Goal: Information Seeking & Learning: Find specific page/section

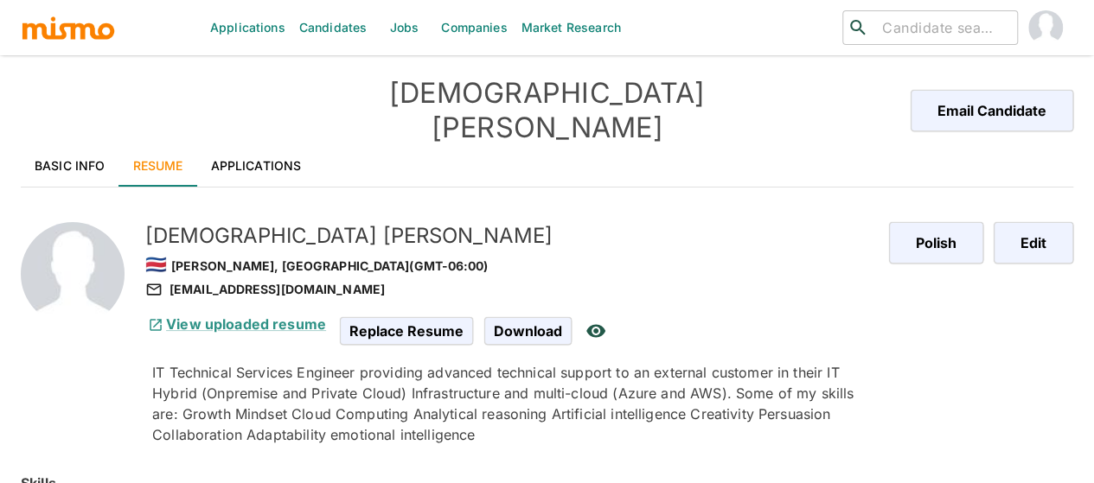
click at [419, 23] on link "Jobs" at bounding box center [403, 27] width 61 height 55
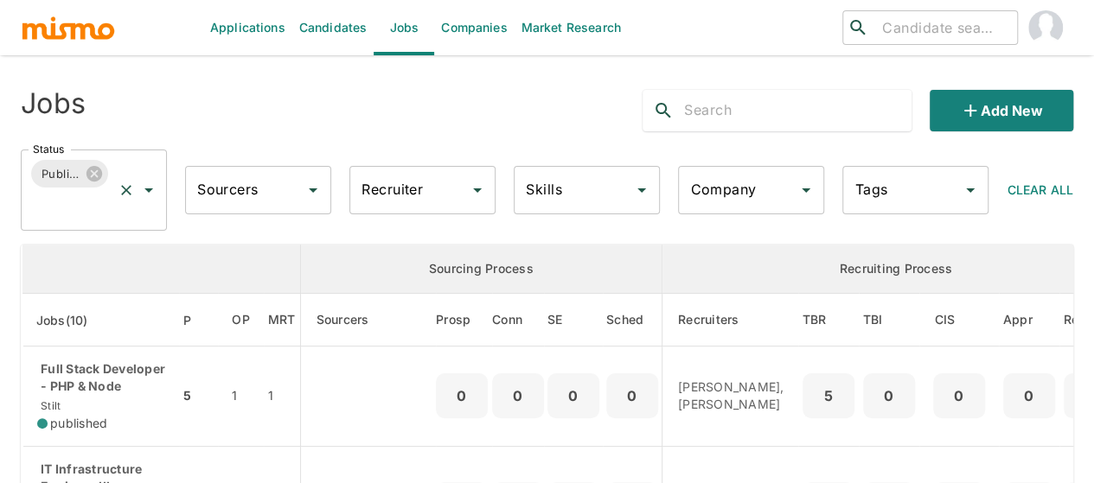
click at [149, 186] on icon "Open" at bounding box center [148, 190] width 21 height 21
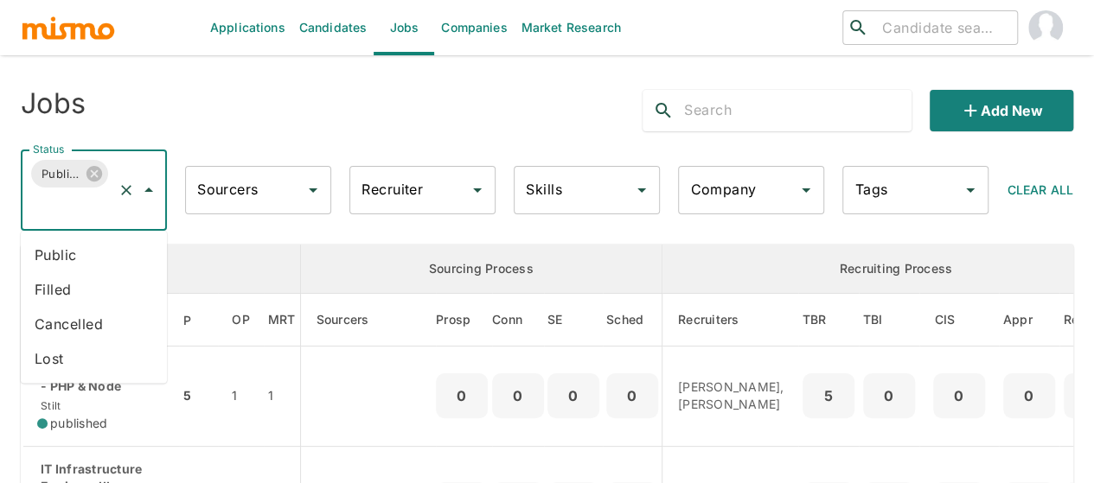
click at [54, 251] on li "Public" at bounding box center [94, 255] width 146 height 35
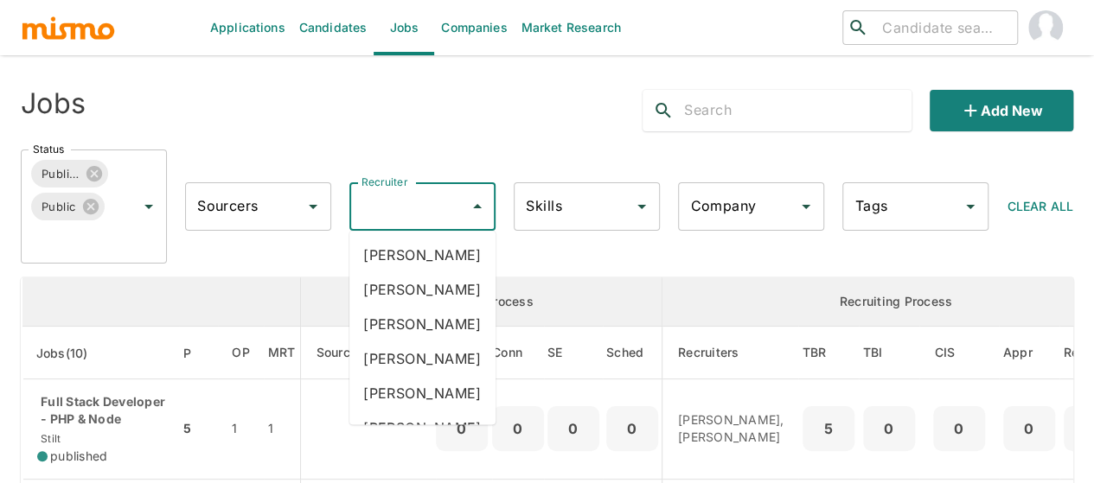
click at [365, 214] on input "Recruiter" at bounding box center [409, 206] width 105 height 33
type input "mai"
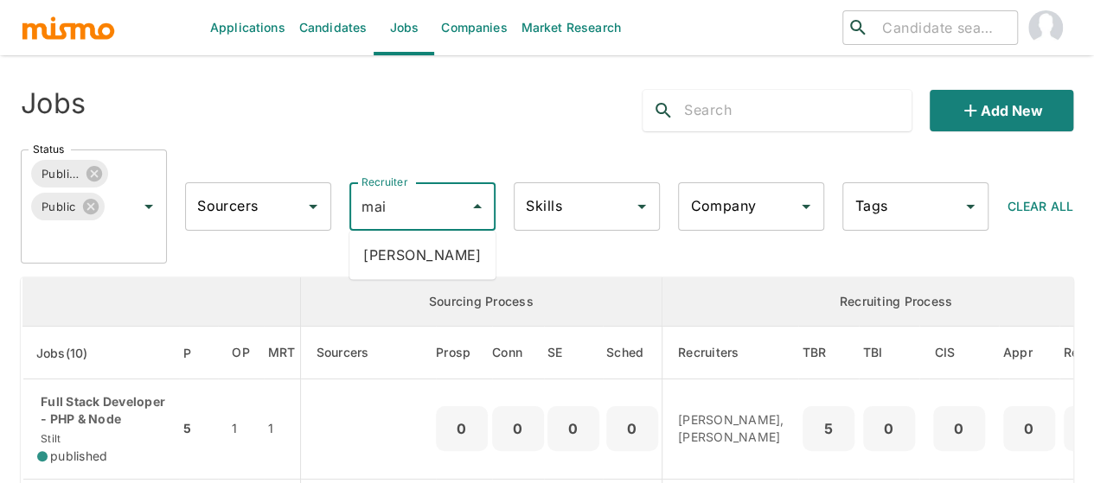
click at [399, 255] on li "[PERSON_NAME]" at bounding box center [422, 255] width 146 height 35
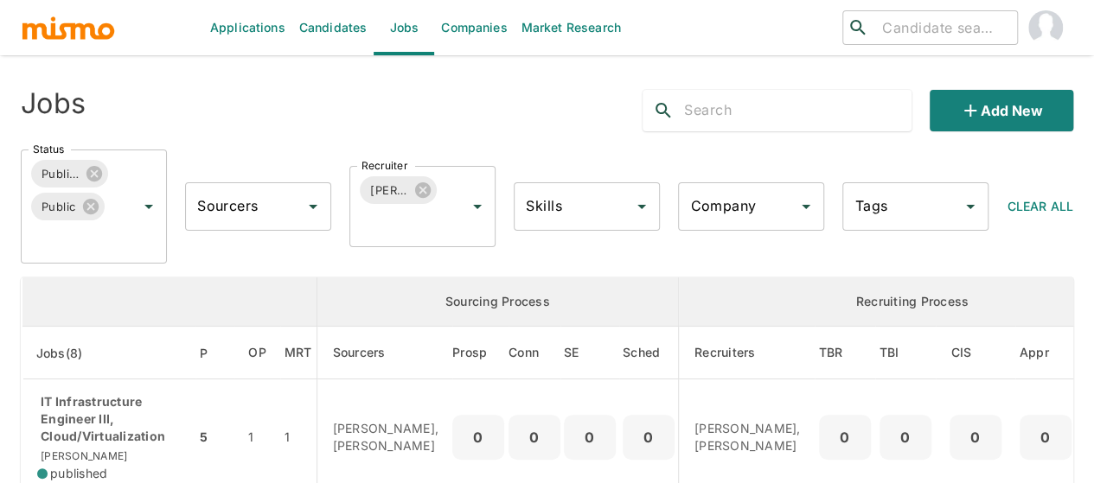
scroll to position [173, 0]
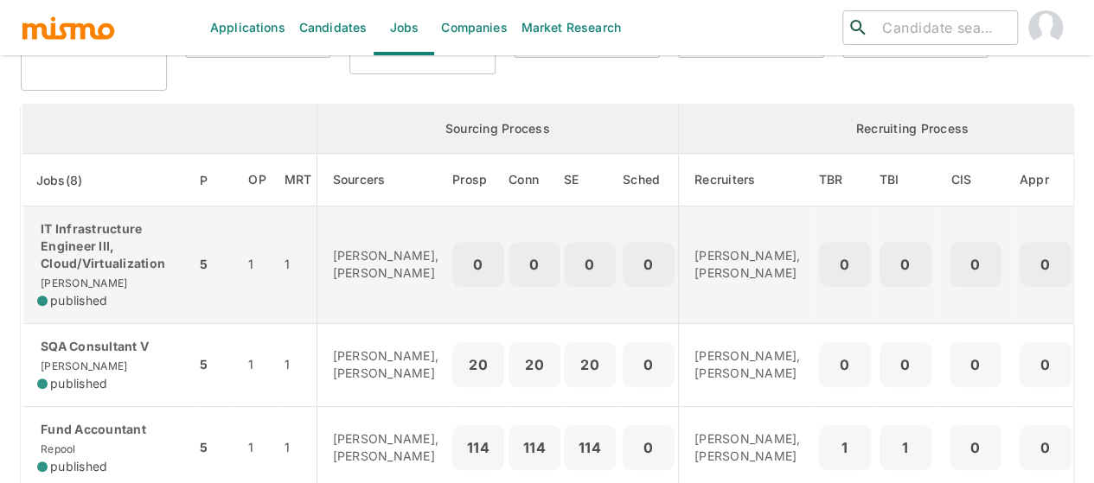
click at [52, 250] on p "IT Infrastructure Engineer III, Cloud/Virtualization" at bounding box center [109, 246] width 144 height 52
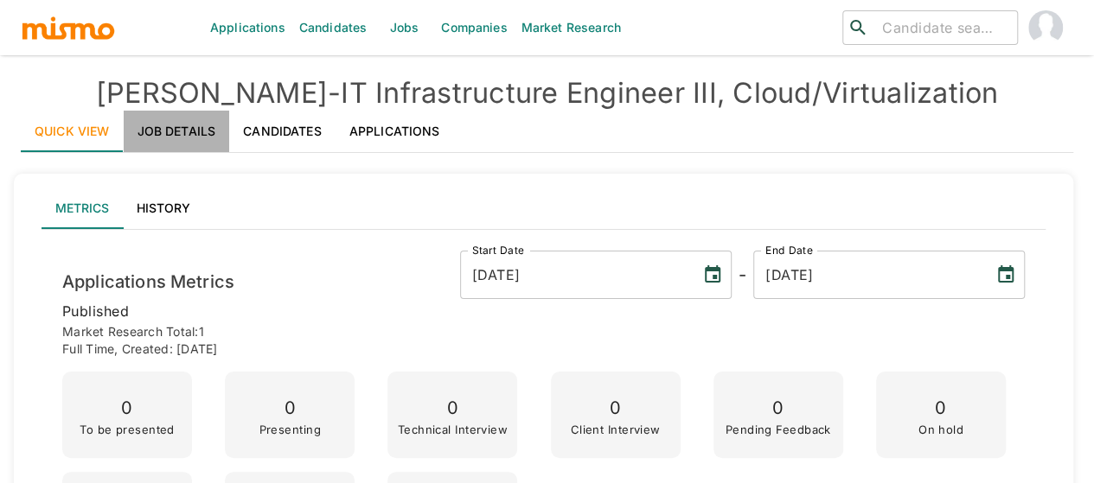
click at [163, 128] on link "Job Details" at bounding box center [177, 131] width 106 height 41
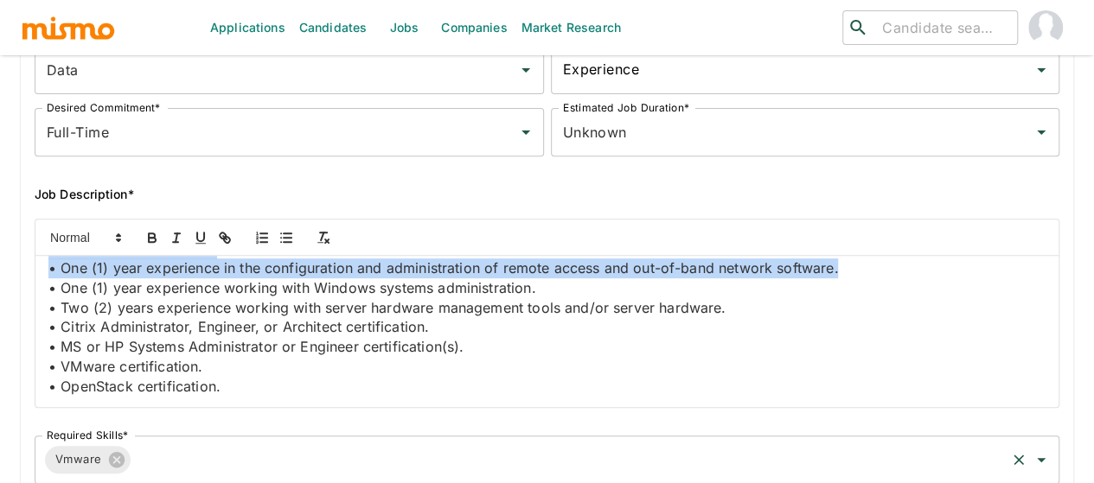
scroll to position [1264, 0]
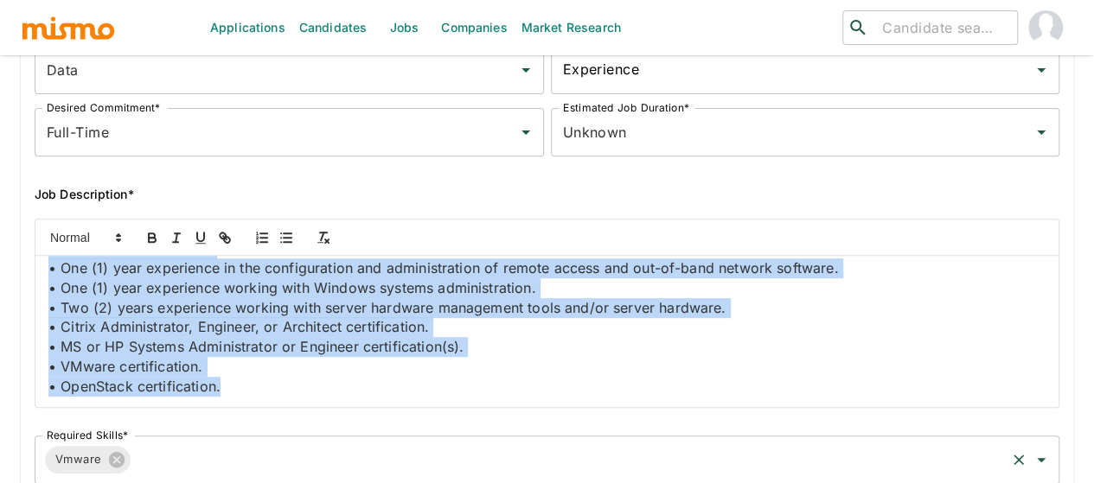
drag, startPoint x: 50, startPoint y: 278, endPoint x: 443, endPoint y: 447, distance: 427.9
click at [443, 447] on div "Job Outside URL IT Infrastructure Engineer III, Cloud/Virtualization Job Outsid…" at bounding box center [540, 231] width 1038 height 646
copy div "Job Summary This position is responsible for design and development of cloud in…"
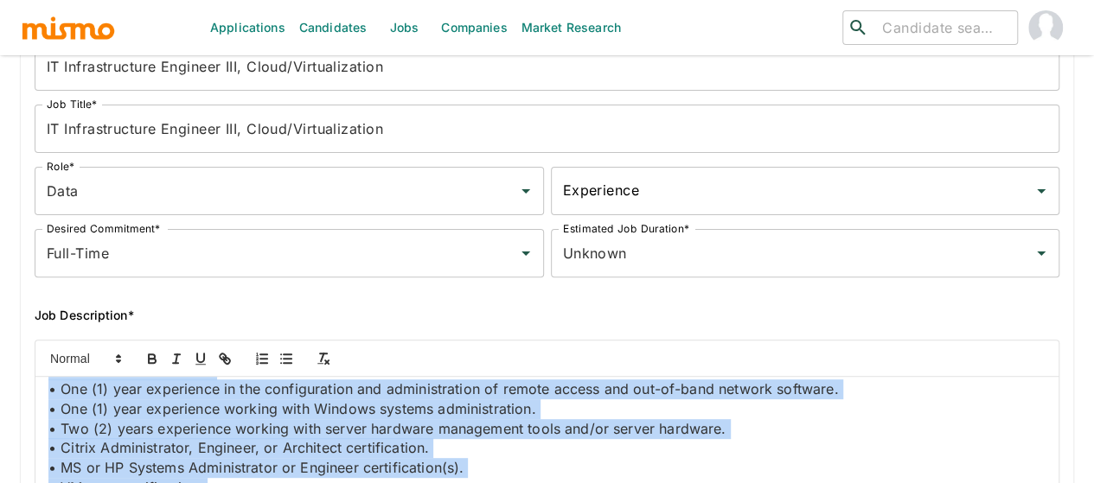
scroll to position [0, 0]
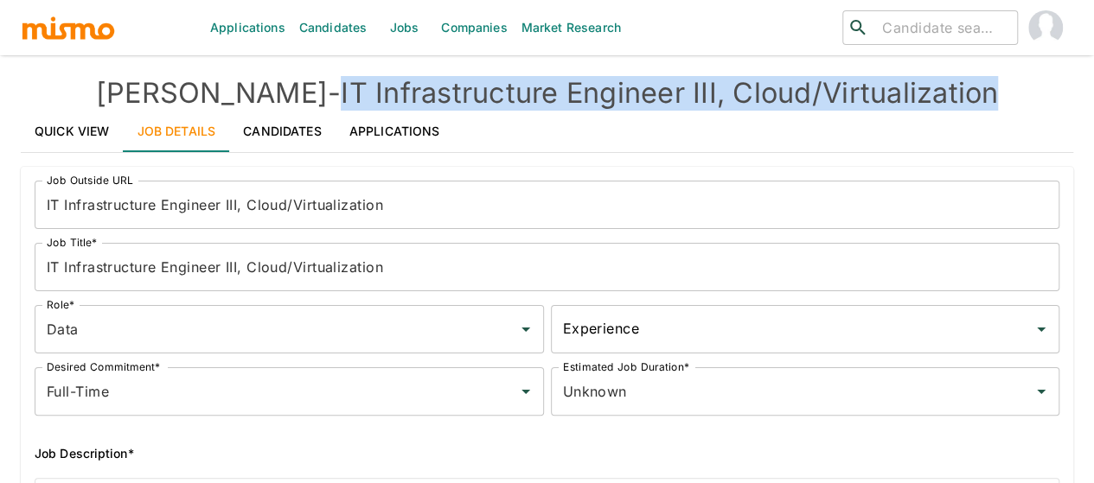
drag, startPoint x: 946, startPoint y: 87, endPoint x: 275, endPoint y: 79, distance: 670.9
click at [275, 79] on h4 "Kaiser - IT Infrastructure Engineer III, Cloud/Virtualization" at bounding box center [547, 93] width 1052 height 35
copy h4 "IT Infrastructure Engineer III, Cloud/Virtualization"
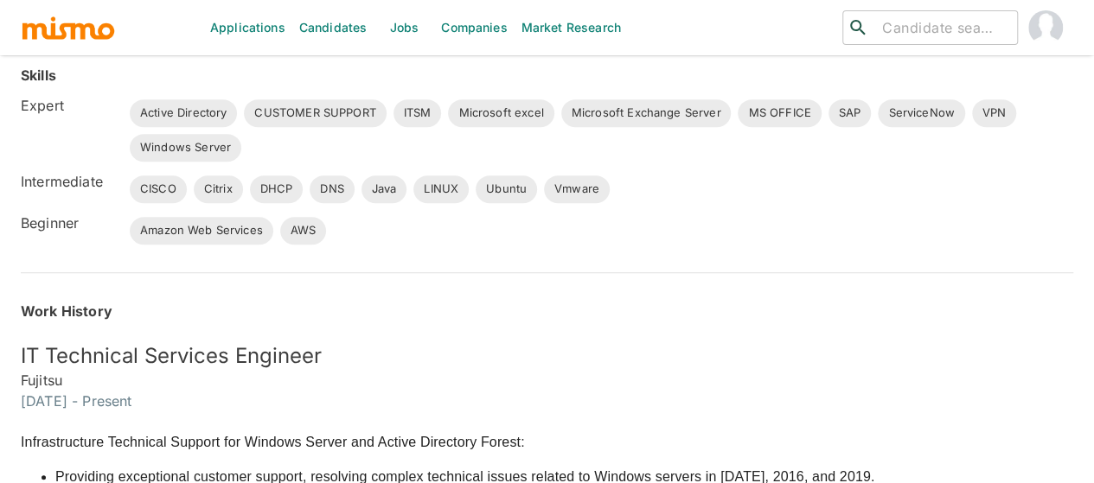
scroll to position [432, 0]
